Goal: Task Accomplishment & Management: Use online tool/utility

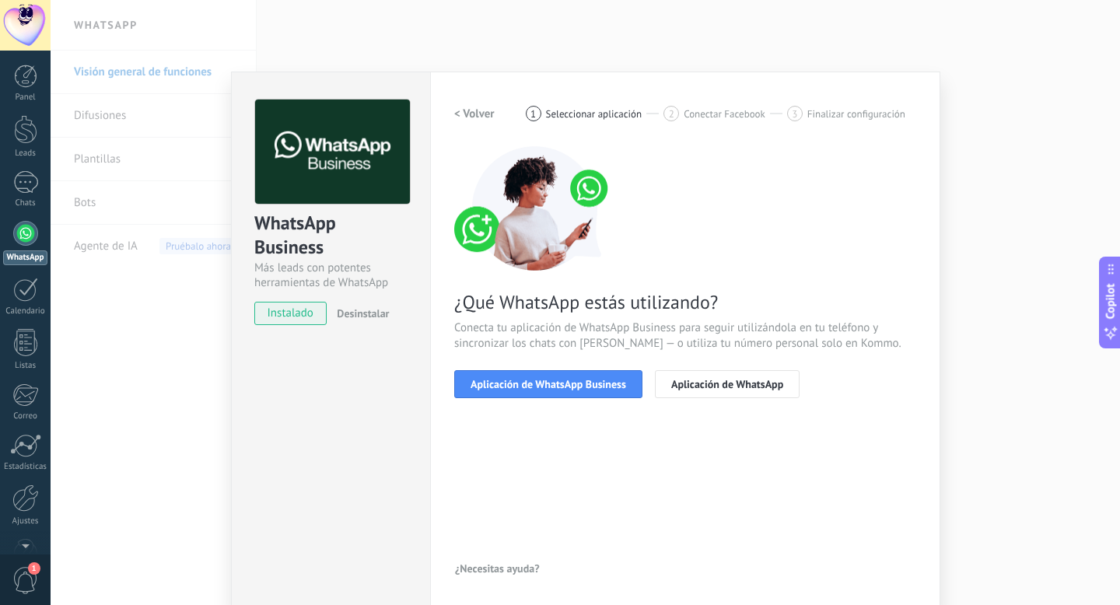
scroll to position [3, 0]
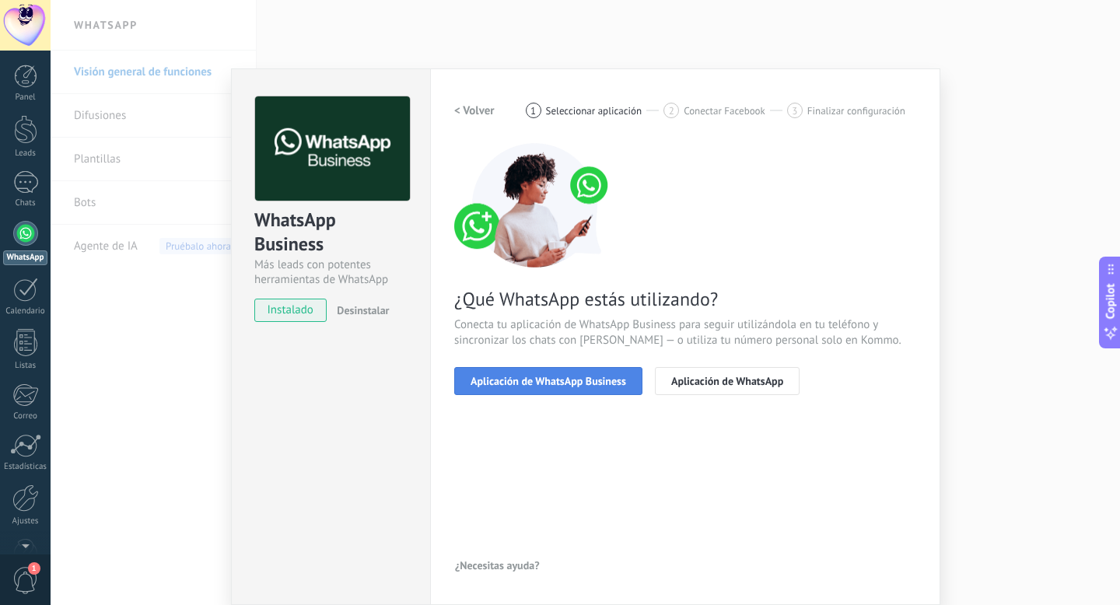
click at [542, 381] on span "Aplicación de WhatsApp Business" at bounding box center [548, 381] width 156 height 11
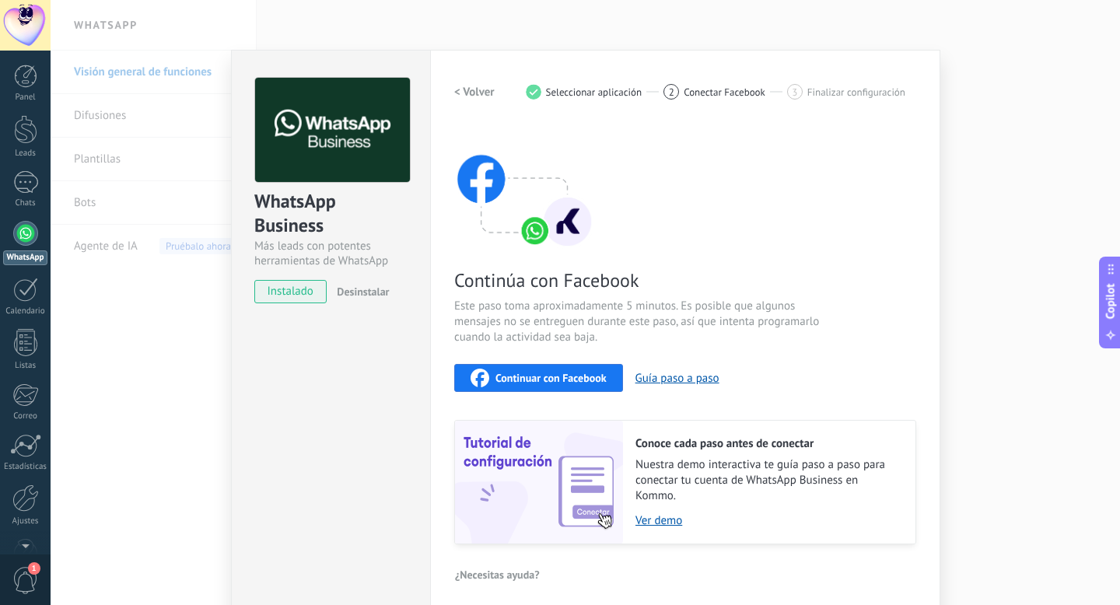
scroll to position [30, 0]
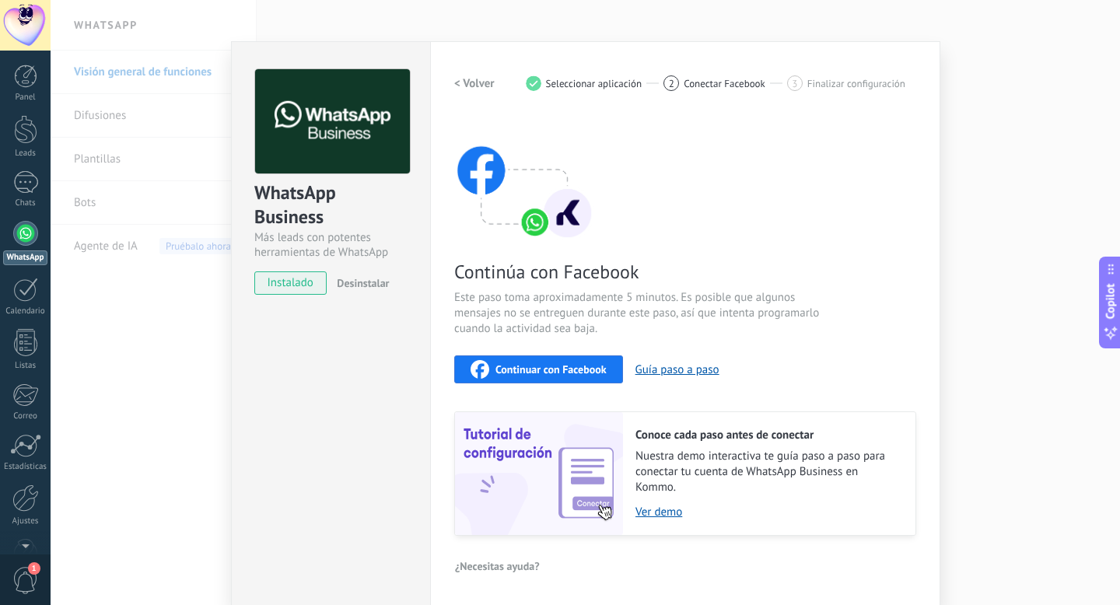
click at [554, 370] on span "Continuar con Facebook" at bounding box center [550, 369] width 111 height 11
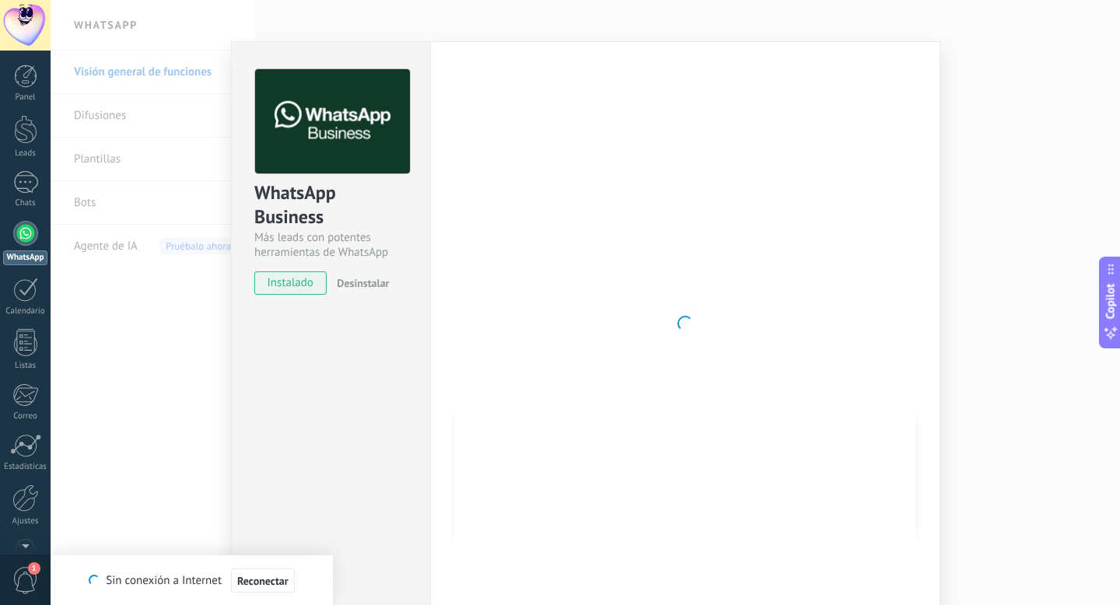
click at [675, 85] on div at bounding box center [685, 323] width 462 height 509
click at [718, 285] on div at bounding box center [685, 323] width 462 height 509
click at [405, 336] on div "WhatsApp Business Más leads con potentes herramientas de WhatsApp instalado Des…" at bounding box center [330, 323] width 199 height 565
click at [670, 330] on div at bounding box center [685, 323] width 462 height 509
click at [610, 374] on div at bounding box center [685, 323] width 462 height 509
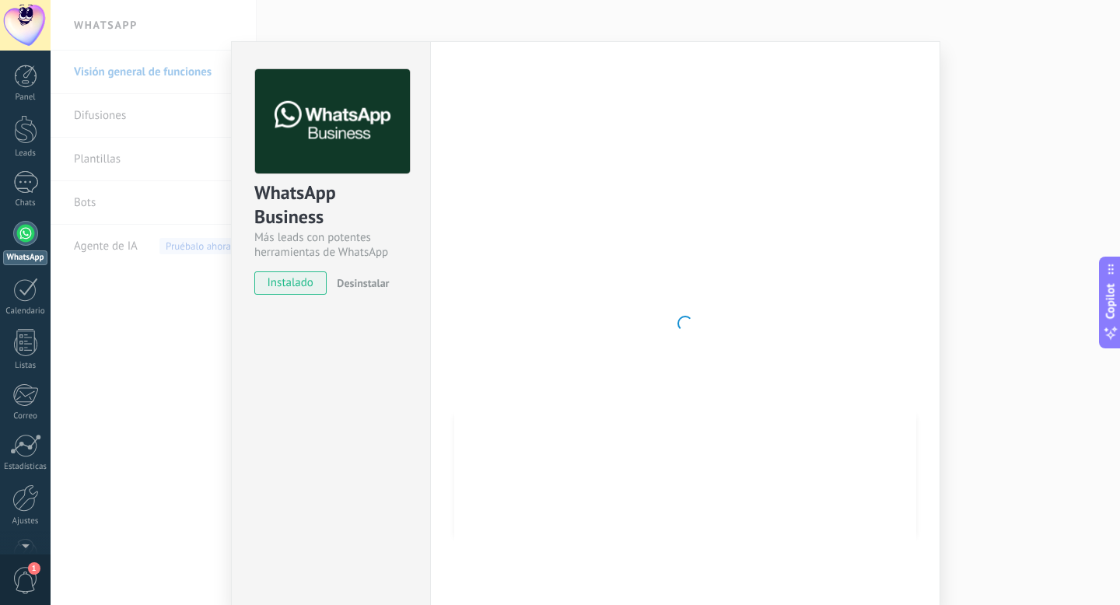
click at [379, 384] on div "WhatsApp Business Más leads con potentes herramientas de WhatsApp instalado Des…" at bounding box center [330, 323] width 199 height 565
